Goal: Information Seeking & Learning: Learn about a topic

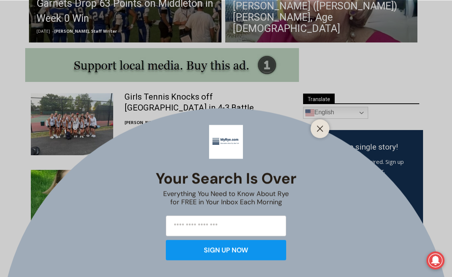
scroll to position [369, 0]
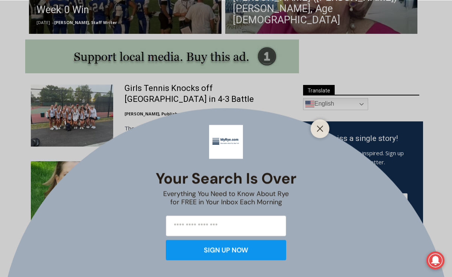
click at [206, 93] on div "Your Search is Over Everything You Need to Know About Rye for FREE in Your Inbo…" at bounding box center [226, 138] width 452 height 277
click at [219, 92] on div "Your Search is Over Everything You Need to Know About Rye for FREE in Your Inbo…" at bounding box center [226, 138] width 452 height 277
click at [326, 129] on div at bounding box center [320, 128] width 19 height 19
click at [311, 126] on div at bounding box center [320, 128] width 19 height 19
click at [315, 127] on button "Close" at bounding box center [320, 128] width 11 height 11
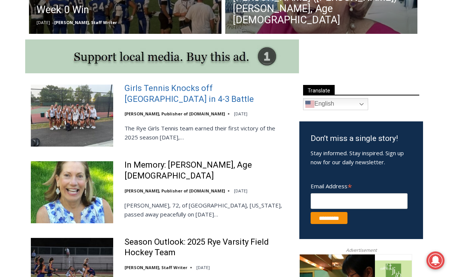
click at [252, 93] on link "Girls Tennis Knocks off [GEOGRAPHIC_DATA] in 4-3 Battle" at bounding box center [207, 93] width 165 height 21
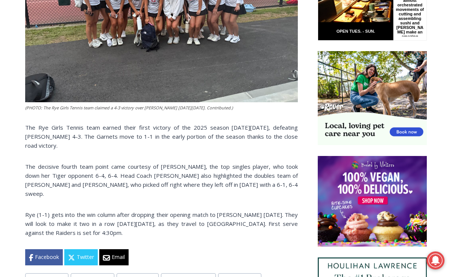
scroll to position [442, 0]
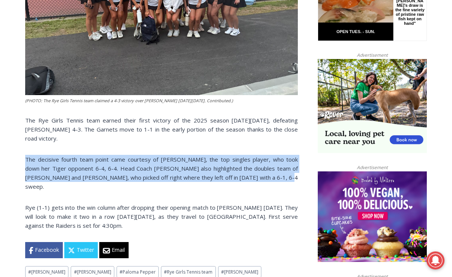
drag, startPoint x: 26, startPoint y: 162, endPoint x: 258, endPoint y: 178, distance: 232.8
click at [258, 178] on p "The decisive fourth team point came courtesy of [PERSON_NAME], the top singles …" at bounding box center [161, 173] width 273 height 36
copy p "The decisive fourth team point came courtesy of [PERSON_NAME], the top singles …"
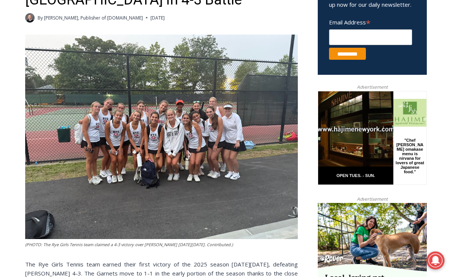
scroll to position [297, 0]
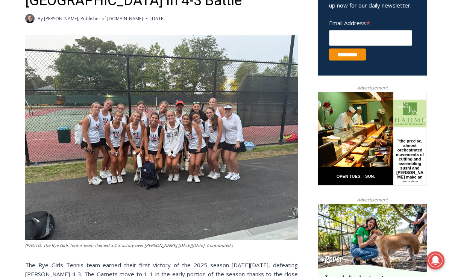
click at [152, 135] on img at bounding box center [161, 137] width 273 height 205
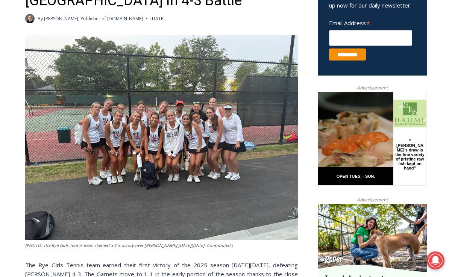
drag, startPoint x: 157, startPoint y: 134, endPoint x: 272, endPoint y: 31, distance: 153.8
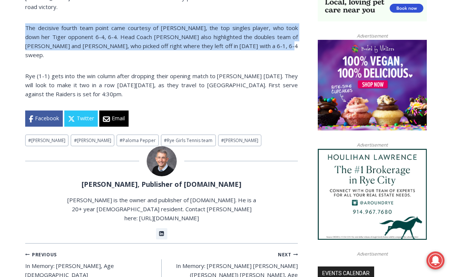
scroll to position [579, 0]
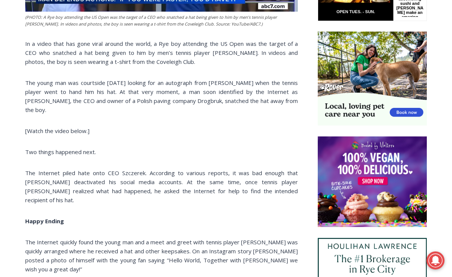
scroll to position [461, 0]
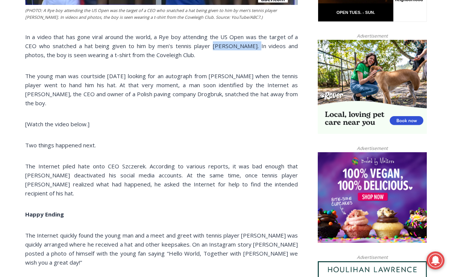
drag, startPoint x: 214, startPoint y: 49, endPoint x: 256, endPoint y: 49, distance: 41.8
click at [256, 49] on span "In a video that has gone viral around the world, a Rye boy attending the US Ope…" at bounding box center [161, 46] width 273 height 26
copy span "Kamil Majchrzak"
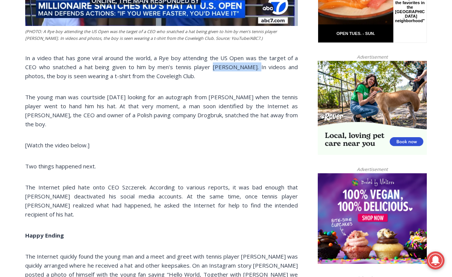
scroll to position [442, 0]
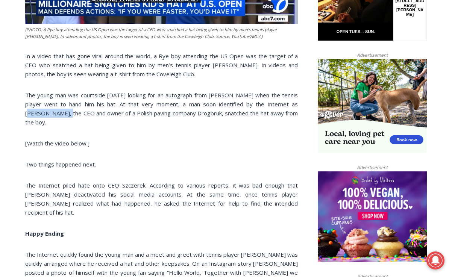
drag, startPoint x: 286, startPoint y: 108, endPoint x: 47, endPoint y: 118, distance: 238.4
click at [47, 118] on span "The young man was courtside on Thursday looking for an autograph from Majchrzak…" at bounding box center [161, 108] width 273 height 35
copy span "Piotr Szczerek"
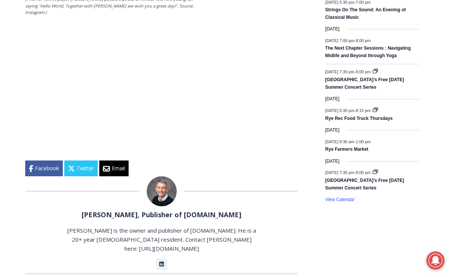
scroll to position [1112, 0]
